Goal: Task Accomplishment & Management: Use online tool/utility

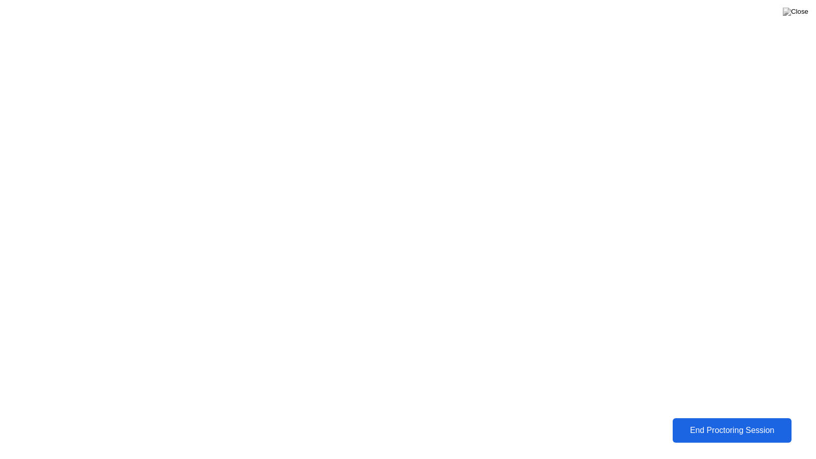
click at [713, 430] on div "End Proctoring Session" at bounding box center [732, 430] width 113 height 9
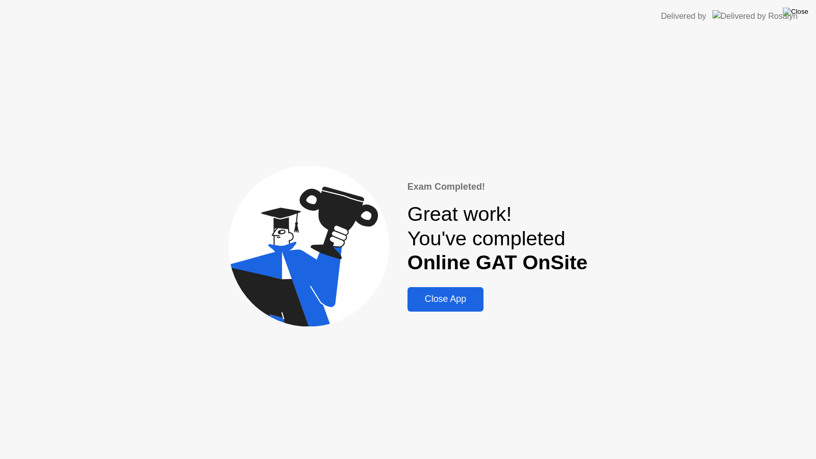
click at [802, 16] on img at bounding box center [795, 12] width 25 height 8
